Goal: Task Accomplishment & Management: Use online tool/utility

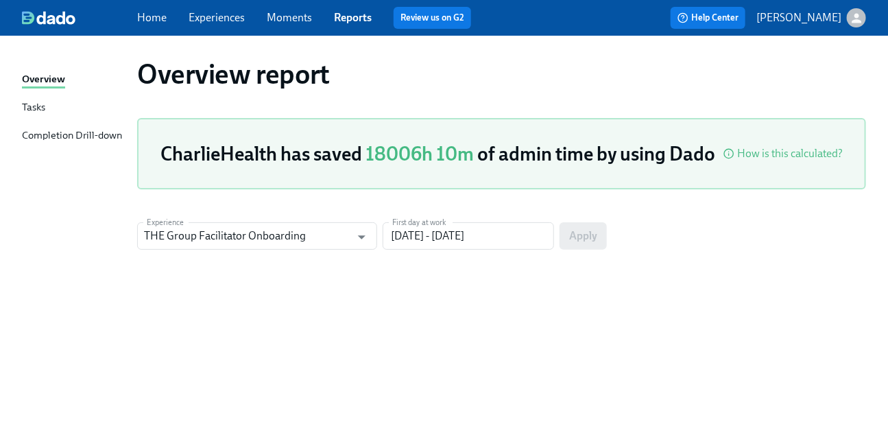
scroll to position [33, 0]
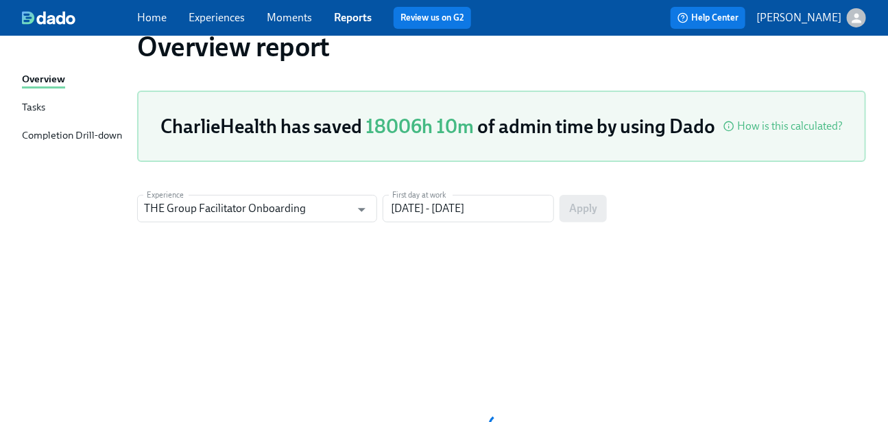
click at [149, 7] on div "Home Experiences Moments Reports Review us on G2" at bounding box center [319, 18] width 365 height 22
click at [152, 14] on link "Home" at bounding box center [151, 17] width 29 height 13
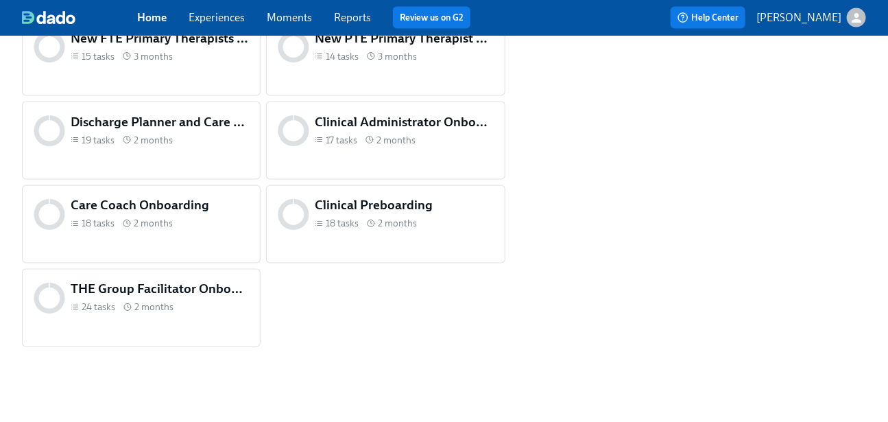
scroll to position [833, 0]
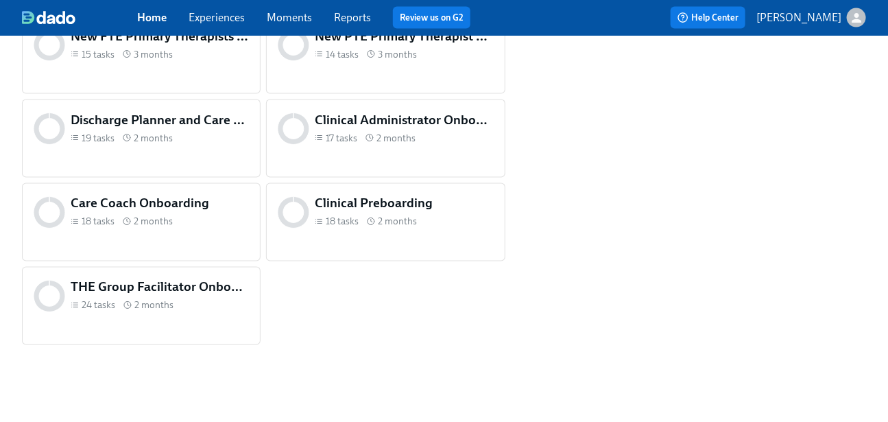
click at [383, 252] on div "Clinical Preboarding 18 tasks 2 months" at bounding box center [385, 222] width 239 height 78
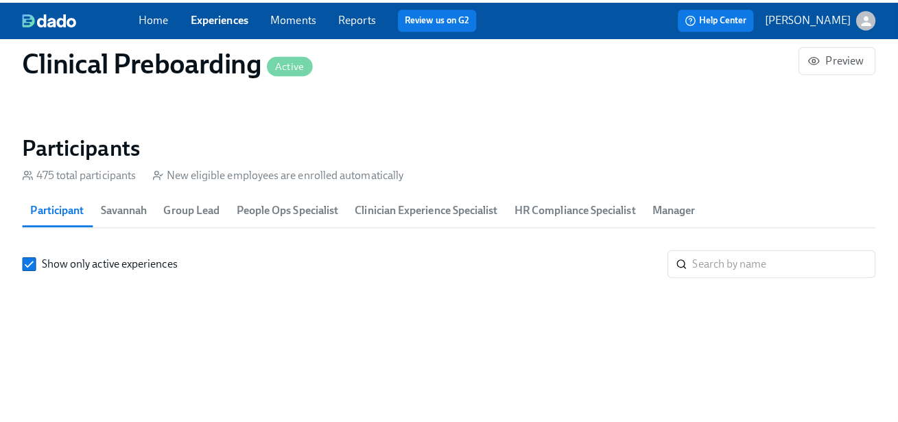
scroll to position [0, 16680]
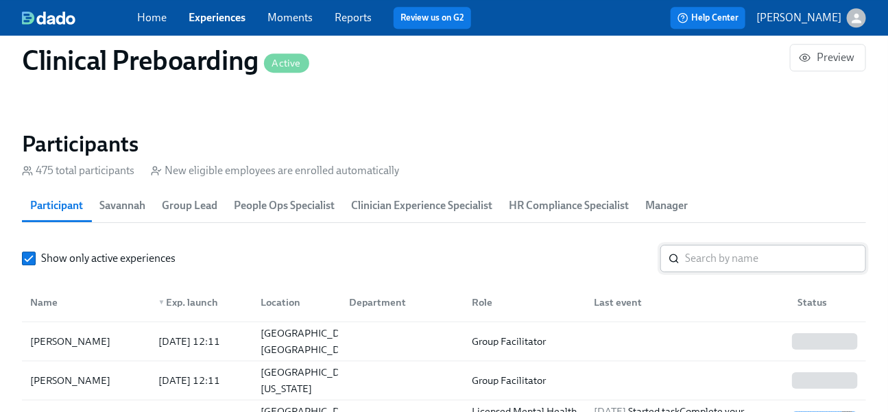
click at [790, 266] on input "search" at bounding box center [775, 258] width 181 height 27
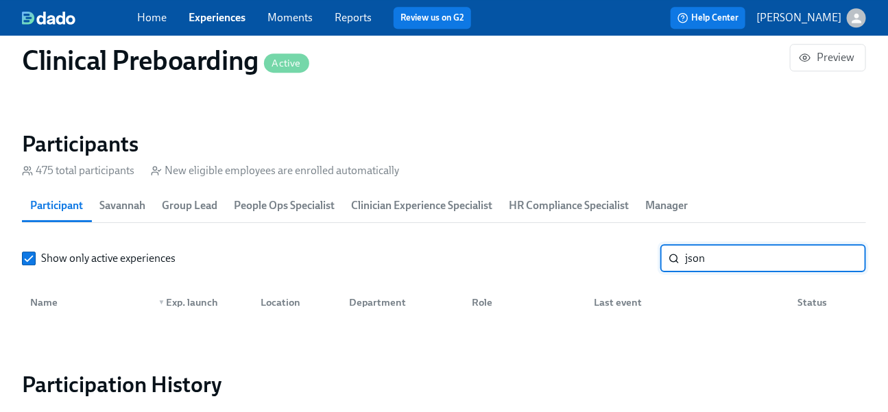
drag, startPoint x: 689, startPoint y: 266, endPoint x: 689, endPoint y: 280, distance: 14.4
click at [689, 267] on input "json" at bounding box center [775, 258] width 181 height 27
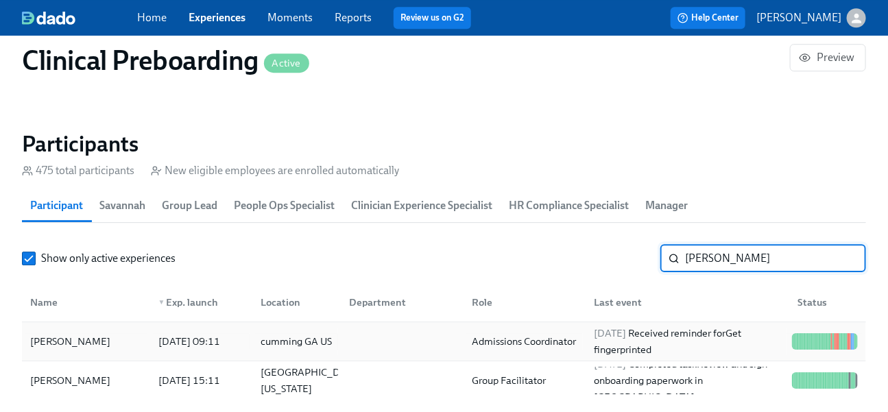
type input "[PERSON_NAME]"
click at [360, 333] on div at bounding box center [399, 341] width 123 height 27
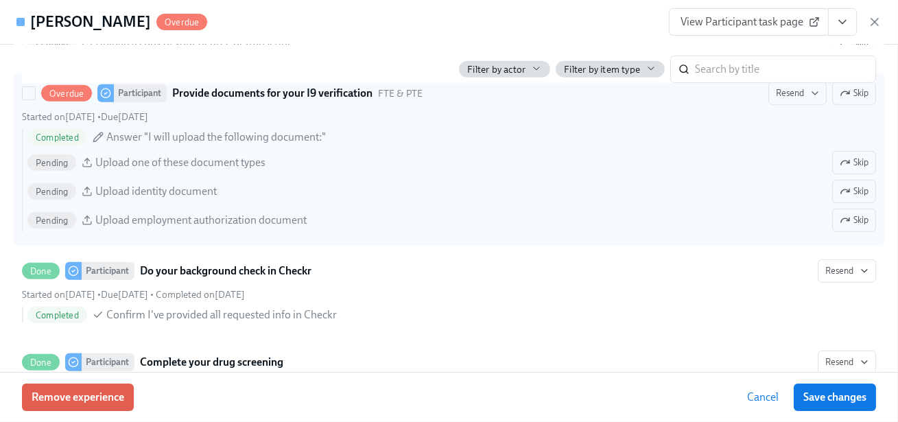
scroll to position [1367, 0]
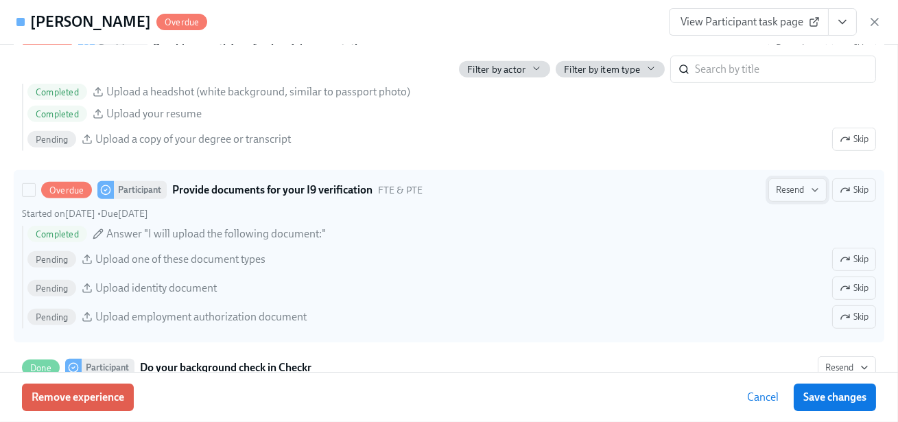
click at [776, 190] on span "Resend" at bounding box center [797, 190] width 43 height 14
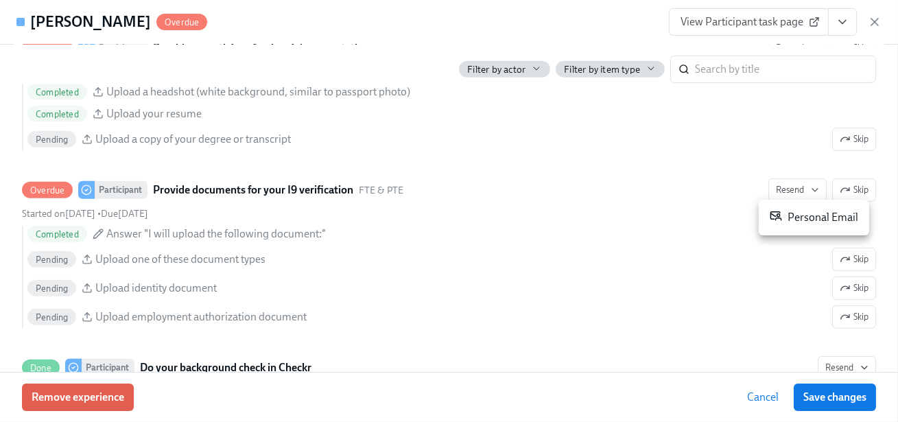
click at [796, 223] on div "Personal Email" at bounding box center [813, 217] width 88 height 16
drag, startPoint x: 892, startPoint y: 204, endPoint x: 892, endPoint y: 212, distance: 8.3
click at [892, 212] on div at bounding box center [449, 211] width 898 height 422
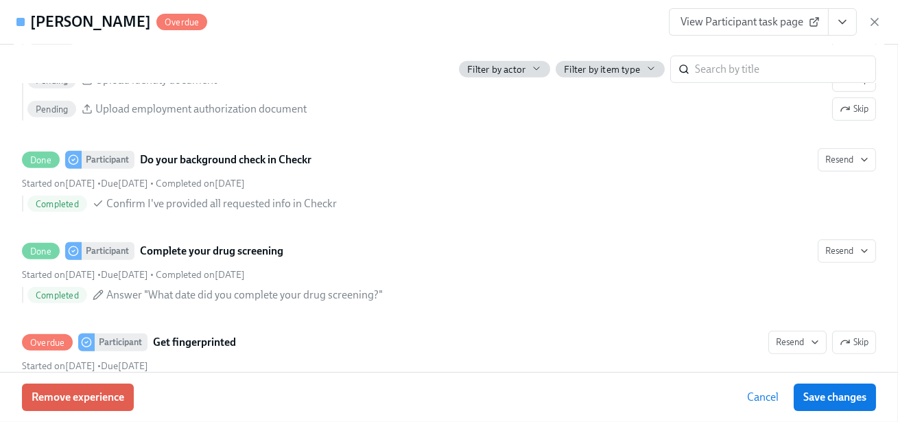
scroll to position [0, 17781]
